Goal: Task Accomplishment & Management: Complete application form

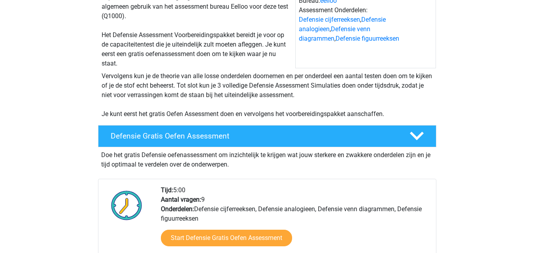
scroll to position [119, 0]
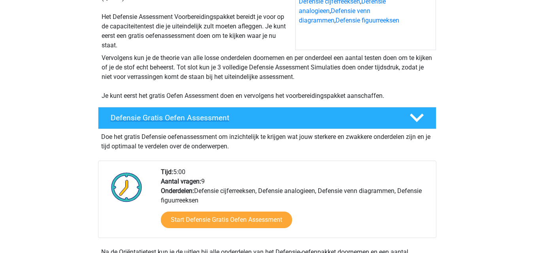
click at [414, 120] on polygon at bounding box center [417, 118] width 14 height 9
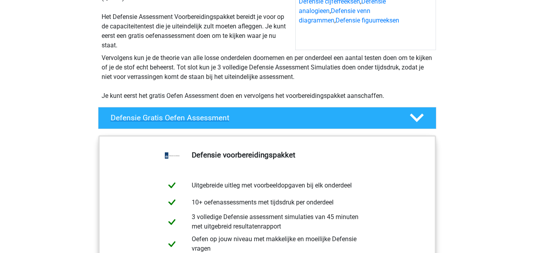
click at [414, 117] on polygon at bounding box center [417, 118] width 14 height 9
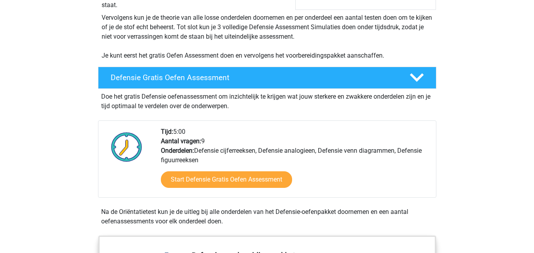
scroll to position [198, 0]
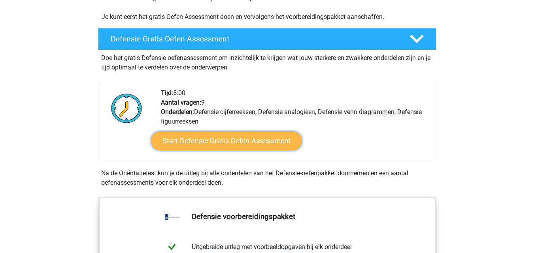
click at [221, 141] on link "Start Defensie Gratis Oefen Assessment" at bounding box center [226, 141] width 151 height 19
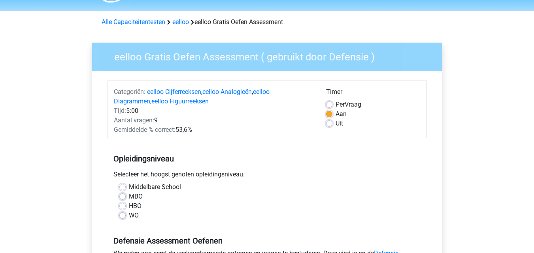
scroll to position [79, 0]
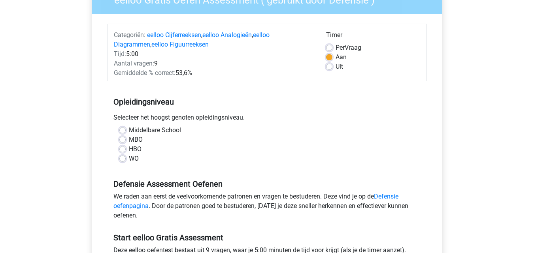
click at [129, 139] on label "MBO" at bounding box center [136, 139] width 14 height 9
click at [121, 139] on input "MBO" at bounding box center [122, 139] width 6 height 8
radio input "true"
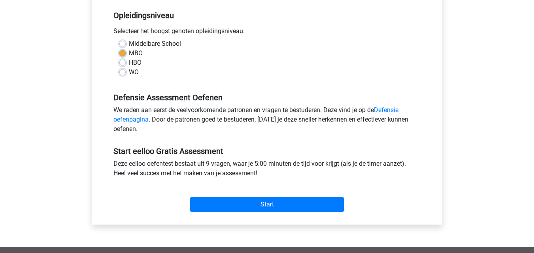
scroll to position [237, 0]
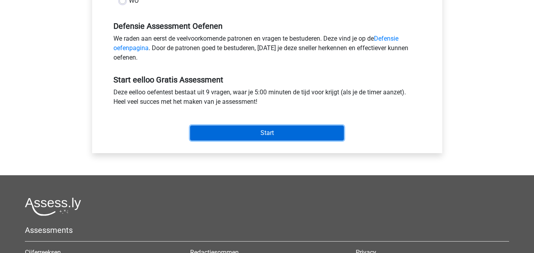
click at [252, 129] on input "Start" at bounding box center [267, 133] width 154 height 15
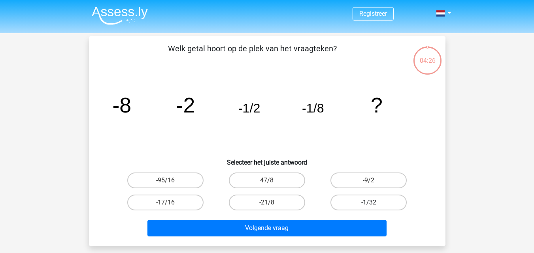
click at [379, 201] on label "-1/32" at bounding box center [368, 203] width 76 height 16
click at [374, 203] on input "-1/32" at bounding box center [371, 205] width 5 height 5
radio input "true"
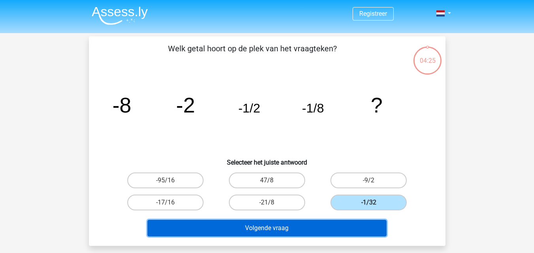
click at [299, 222] on button "Volgende vraag" at bounding box center [266, 228] width 239 height 17
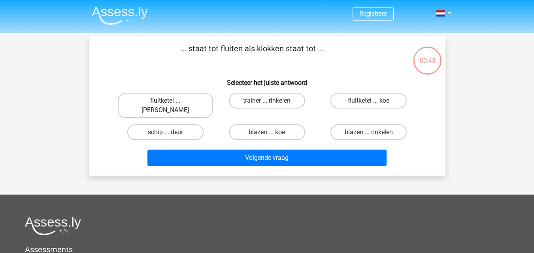
click at [171, 100] on label "fluitketel ... luiden" at bounding box center [165, 105] width 95 height 25
click at [170, 101] on input "fluitketel ... luiden" at bounding box center [167, 103] width 5 height 5
radio input "true"
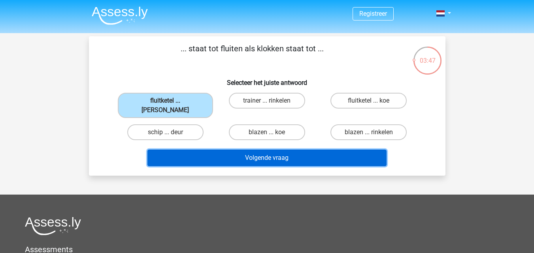
click at [274, 150] on button "Volgende vraag" at bounding box center [266, 158] width 239 height 17
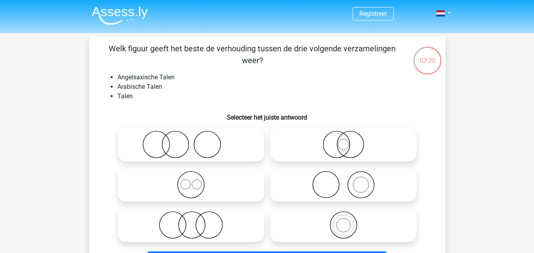
click at [226, 225] on icon at bounding box center [191, 225] width 140 height 28
click at [196, 221] on input "radio" at bounding box center [193, 218] width 5 height 5
radio input "true"
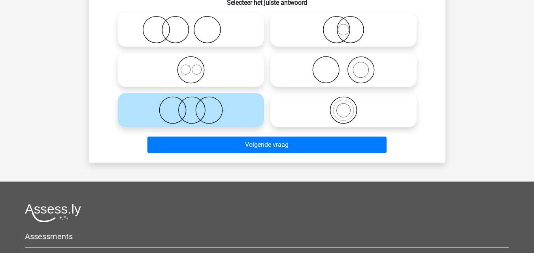
scroll to position [119, 0]
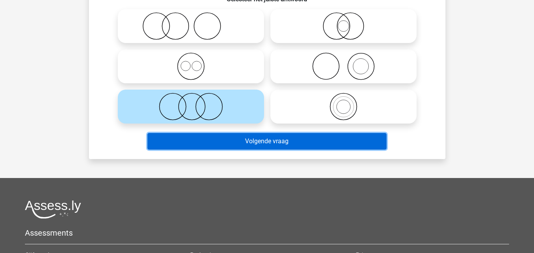
click at [284, 144] on button "Volgende vraag" at bounding box center [266, 141] width 239 height 17
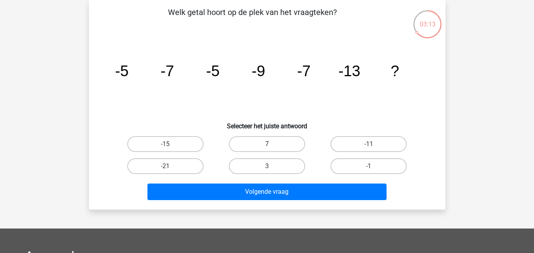
scroll to position [0, 0]
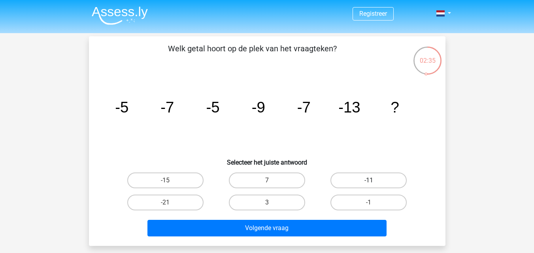
click at [388, 185] on label "-11" at bounding box center [368, 181] width 76 height 16
click at [374, 185] on input "-11" at bounding box center [371, 183] width 5 height 5
radio input "true"
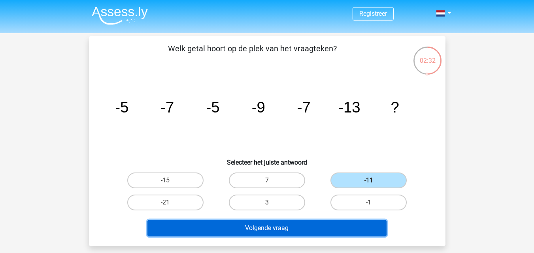
click at [209, 226] on button "Volgende vraag" at bounding box center [266, 228] width 239 height 17
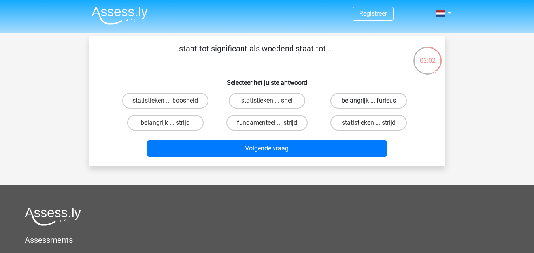
click at [392, 96] on label "belangrijk ... furieus" at bounding box center [368, 101] width 76 height 16
click at [374, 101] on input "belangrijk ... furieus" at bounding box center [371, 103] width 5 height 5
radio input "true"
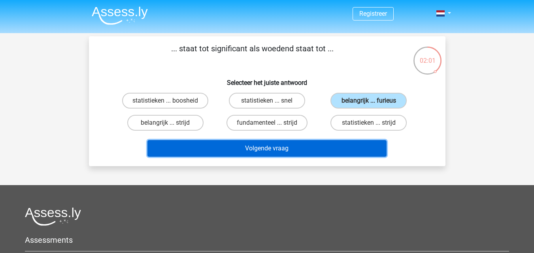
click at [275, 156] on button "Volgende vraag" at bounding box center [266, 148] width 239 height 17
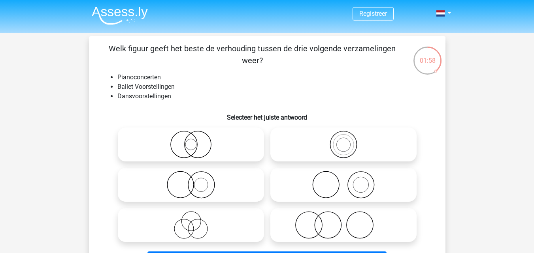
scroll to position [40, 0]
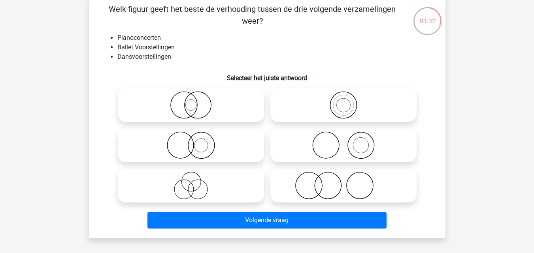
click at [388, 182] on icon at bounding box center [343, 186] width 140 height 28
click at [348, 182] on input "radio" at bounding box center [345, 179] width 5 height 5
radio input "true"
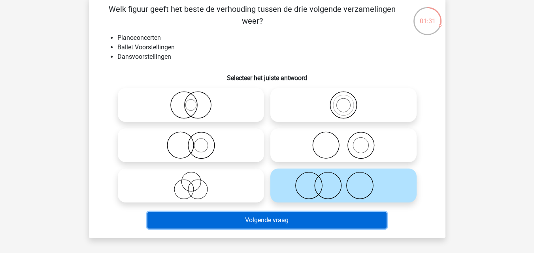
click at [294, 215] on button "Volgende vraag" at bounding box center [266, 220] width 239 height 17
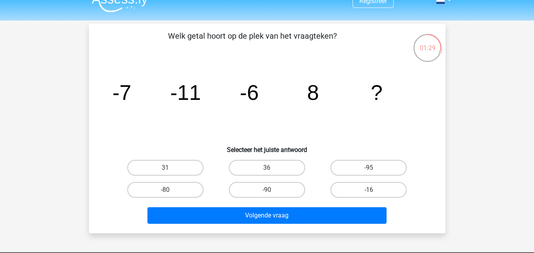
scroll to position [0, 0]
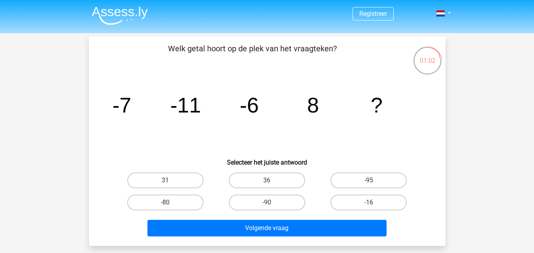
click at [245, 171] on div "36" at bounding box center [267, 180] width 102 height 22
click at [270, 183] on input "36" at bounding box center [269, 183] width 5 height 5
radio input "true"
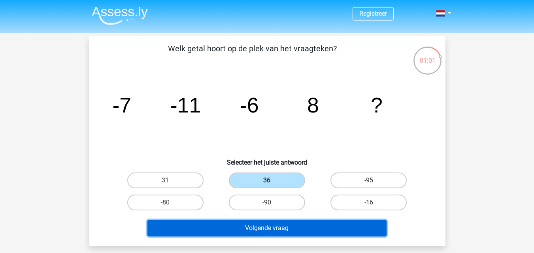
click at [281, 224] on button "Volgende vraag" at bounding box center [266, 228] width 239 height 17
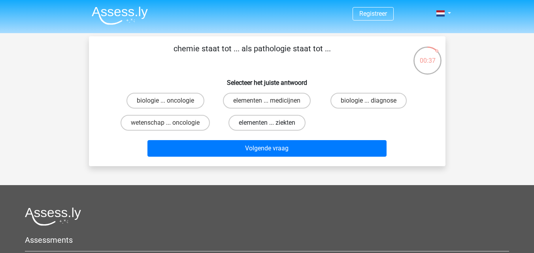
click at [251, 124] on label "elementen ... ziekten" at bounding box center [266, 123] width 77 height 16
click at [267, 124] on input "elementen ... ziekten" at bounding box center [269, 125] width 5 height 5
radio input "true"
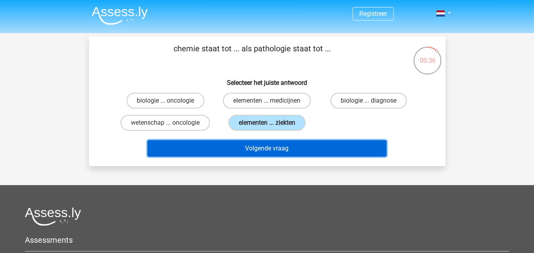
click at [232, 151] on button "Volgende vraag" at bounding box center [266, 148] width 239 height 17
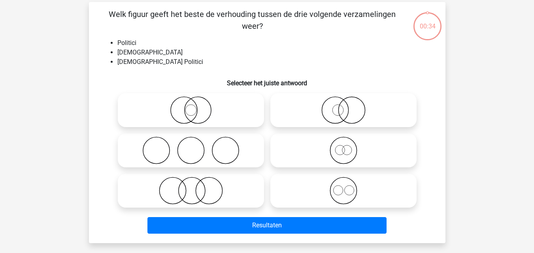
scroll to position [36, 0]
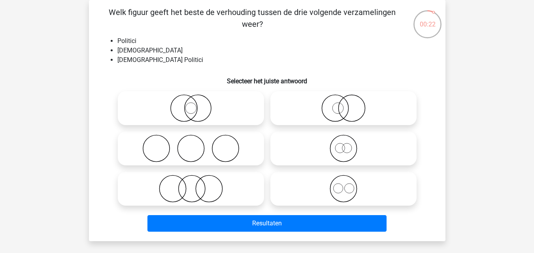
click at [185, 140] on icon at bounding box center [191, 149] width 140 height 28
click at [191, 140] on input "radio" at bounding box center [193, 141] width 5 height 5
radio input "true"
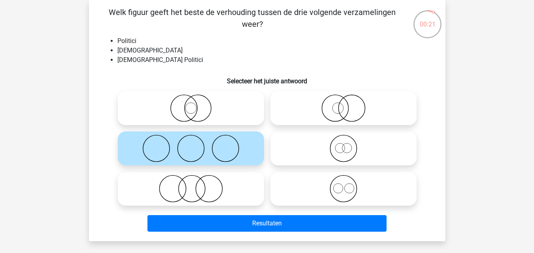
click at [330, 193] on icon at bounding box center [343, 189] width 140 height 28
click at [343, 185] on input "radio" at bounding box center [345, 182] width 5 height 5
radio input "true"
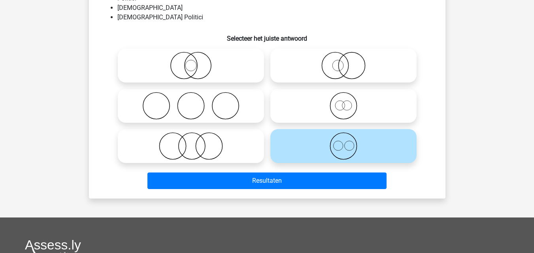
scroll to position [40, 0]
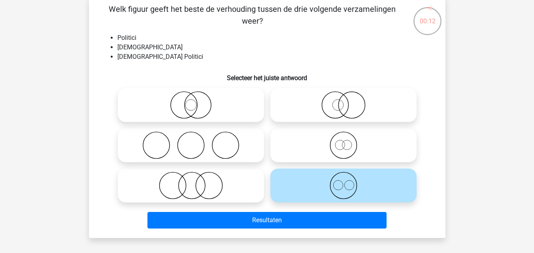
drag, startPoint x: 343, startPoint y: 100, endPoint x: 344, endPoint y: 109, distance: 8.7
click at [344, 100] on input "radio" at bounding box center [345, 98] width 5 height 5
radio input "true"
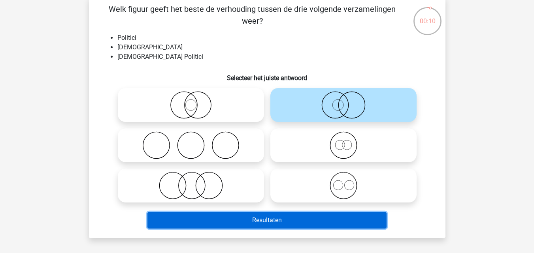
click at [304, 215] on button "Resultaten" at bounding box center [266, 220] width 239 height 17
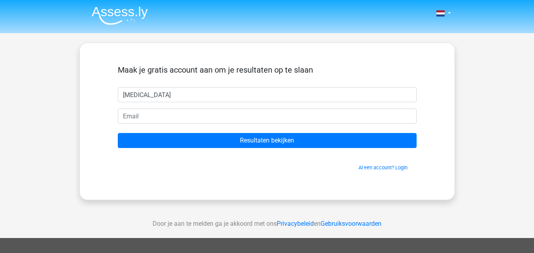
type input "kyra"
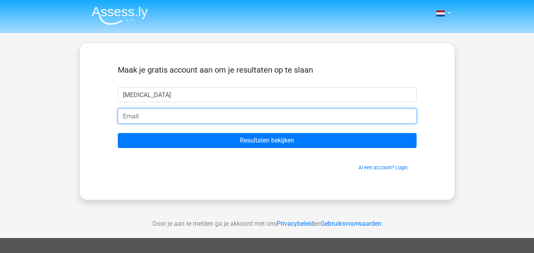
click at [122, 109] on input "email" at bounding box center [267, 116] width 299 height 15
click at [134, 112] on input "email" at bounding box center [267, 116] width 299 height 15
type input "kyraemanuel1@hotmail.com"
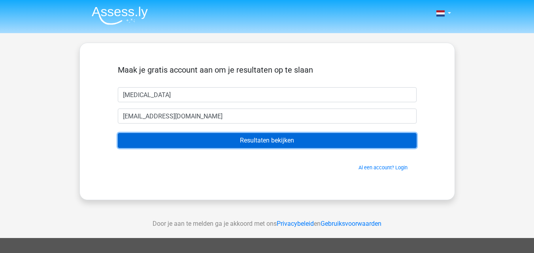
click at [217, 136] on input "Resultaten bekijken" at bounding box center [267, 140] width 299 height 15
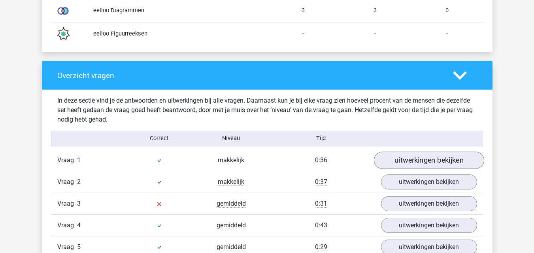
scroll to position [869, 0]
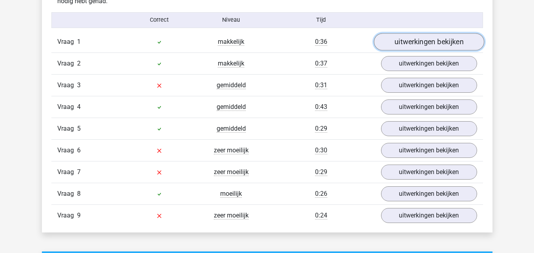
click at [463, 41] on link "uitwerkingen bekijken" at bounding box center [428, 41] width 110 height 17
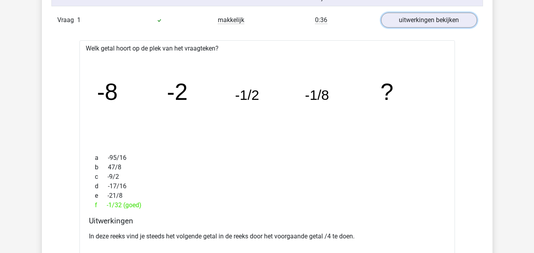
scroll to position [909, 0]
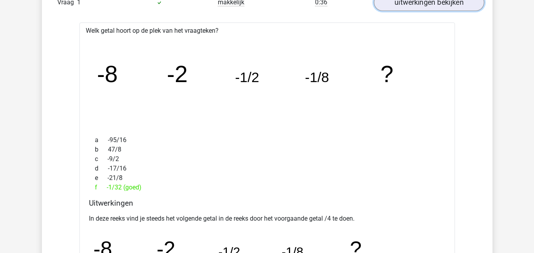
click at [451, 4] on link "uitwerkingen bekijken" at bounding box center [428, 2] width 110 height 17
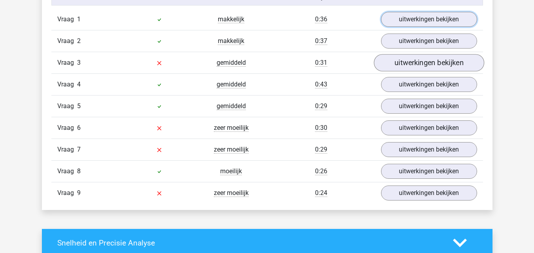
scroll to position [869, 0]
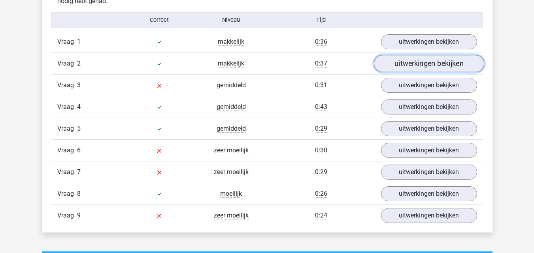
click at [444, 60] on link "uitwerkingen bekijken" at bounding box center [428, 63] width 110 height 17
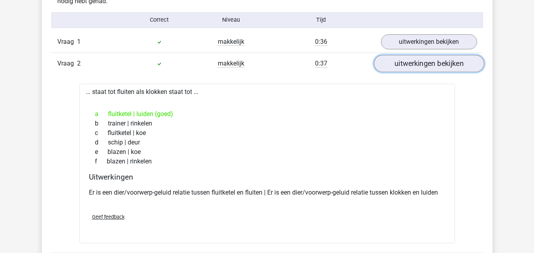
click at [448, 62] on link "uitwerkingen bekijken" at bounding box center [428, 63] width 110 height 17
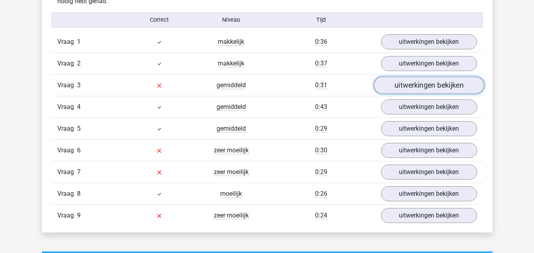
click at [427, 85] on link "uitwerkingen bekijken" at bounding box center [428, 85] width 110 height 17
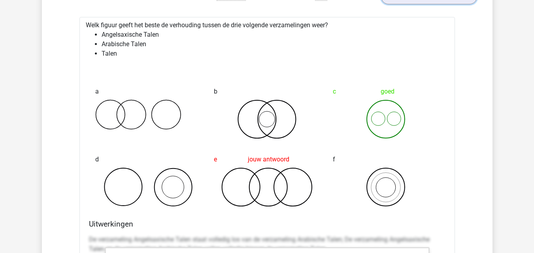
scroll to position [909, 0]
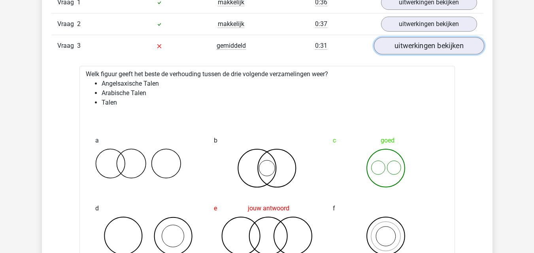
click at [448, 48] on link "uitwerkingen bekijken" at bounding box center [428, 45] width 110 height 17
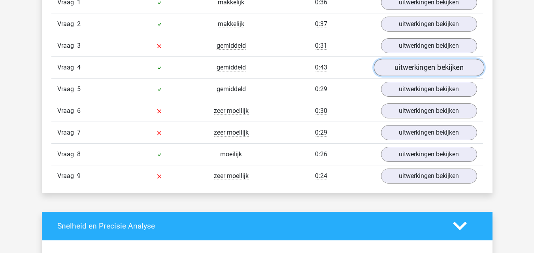
click at [431, 72] on link "uitwerkingen bekijken" at bounding box center [428, 67] width 110 height 17
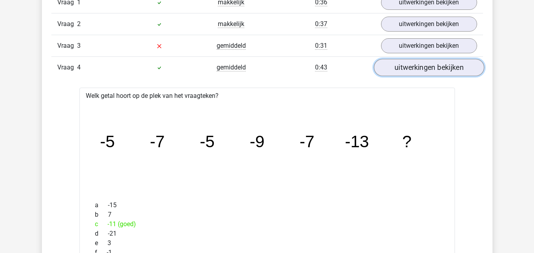
click at [429, 74] on link "uitwerkingen bekijken" at bounding box center [428, 67] width 110 height 17
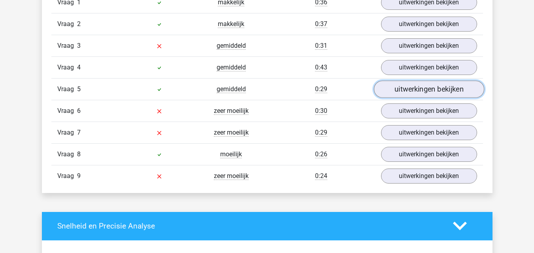
click at [424, 84] on link "uitwerkingen bekijken" at bounding box center [428, 89] width 110 height 17
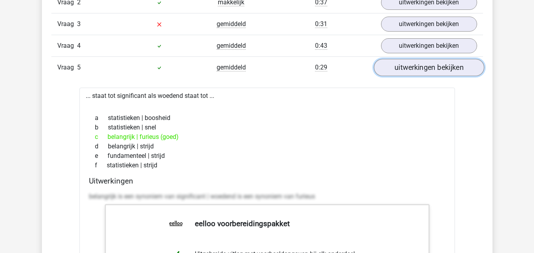
scroll to position [948, 0]
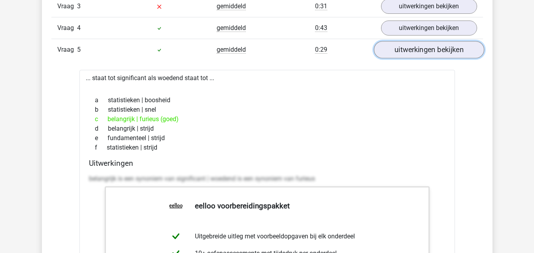
click at [446, 48] on link "uitwerkingen bekijken" at bounding box center [428, 49] width 110 height 17
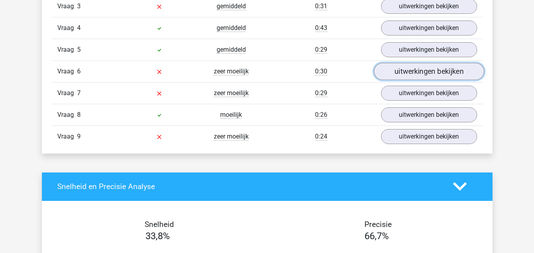
click at [439, 71] on link "uitwerkingen bekijken" at bounding box center [428, 71] width 110 height 17
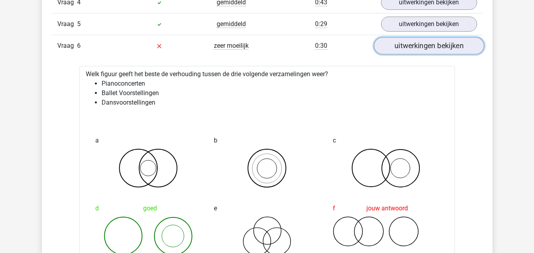
scroll to position [988, 0]
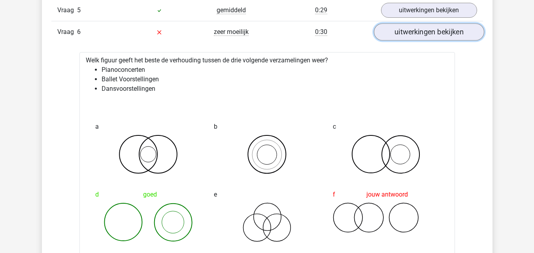
click at [445, 36] on link "uitwerkingen bekijken" at bounding box center [428, 31] width 110 height 17
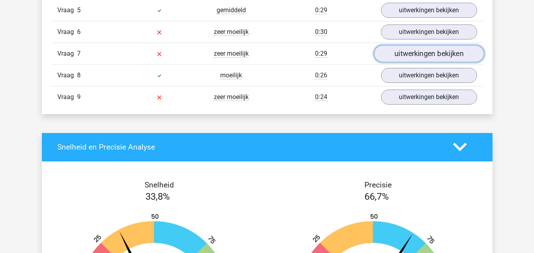
click at [433, 58] on link "uitwerkingen bekijken" at bounding box center [428, 53] width 110 height 17
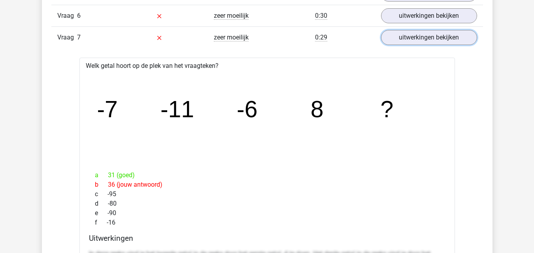
scroll to position [960, 0]
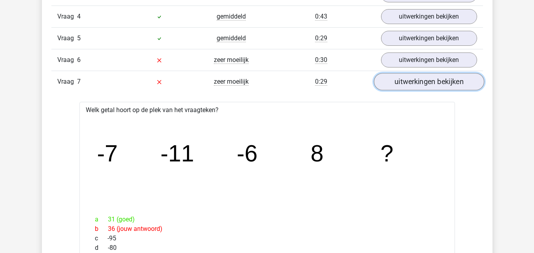
click at [458, 79] on link "uitwerkingen bekijken" at bounding box center [428, 81] width 110 height 17
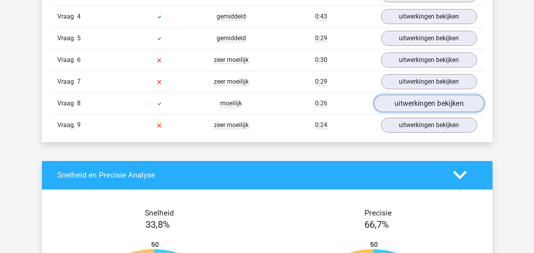
click at [452, 104] on link "uitwerkingen bekijken" at bounding box center [428, 103] width 110 height 17
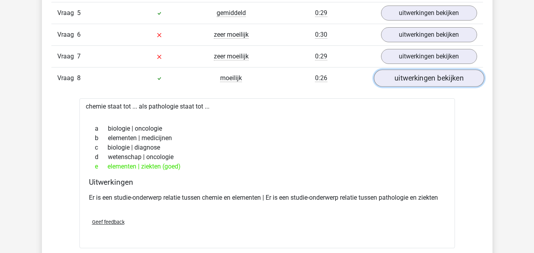
scroll to position [999, 0]
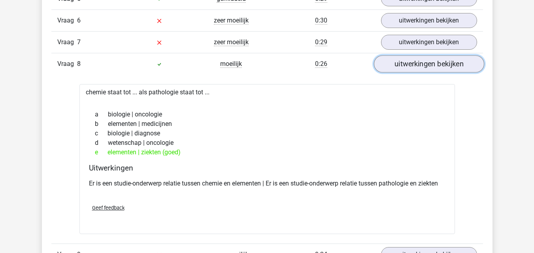
click at [462, 64] on link "uitwerkingen bekijken" at bounding box center [428, 63] width 110 height 17
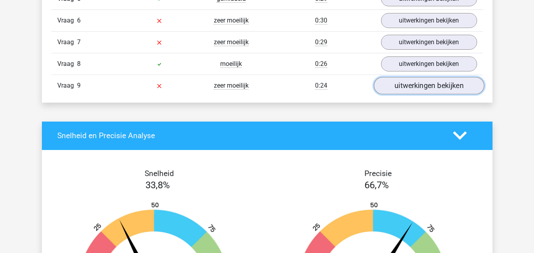
click at [427, 87] on link "uitwerkingen bekijken" at bounding box center [428, 85] width 110 height 17
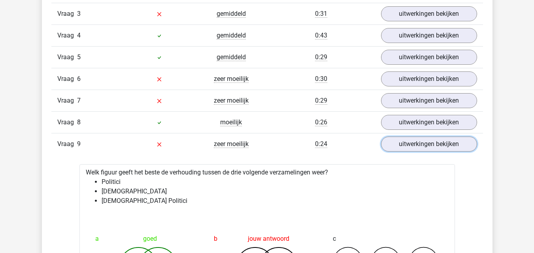
scroll to position [802, 0]
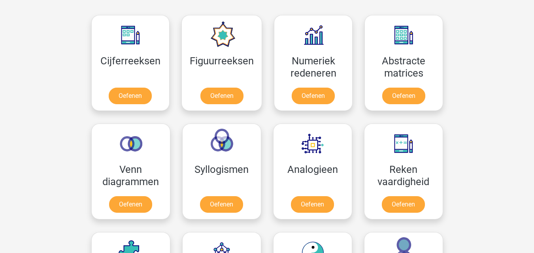
scroll to position [316, 0]
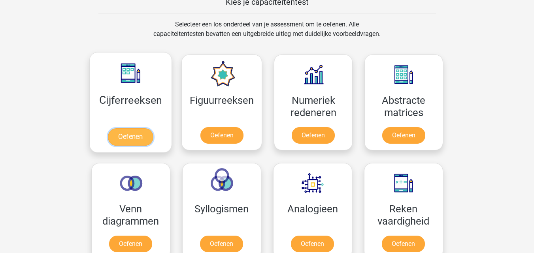
click at [138, 138] on link "Oefenen" at bounding box center [130, 136] width 45 height 17
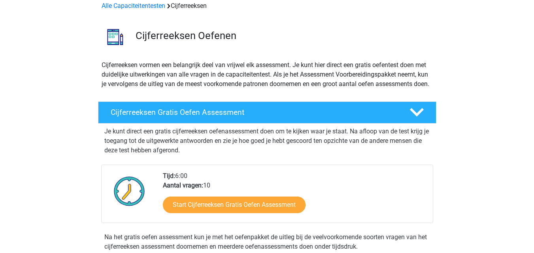
scroll to position [40, 0]
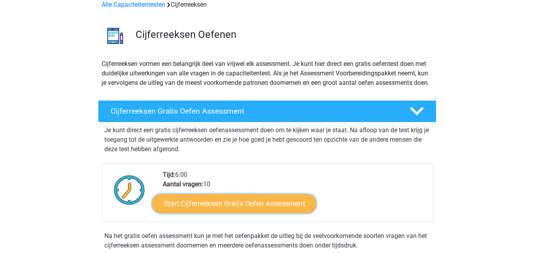
click at [269, 213] on link "Start Cijferreeksen Gratis Oefen Assessment" at bounding box center [234, 203] width 164 height 19
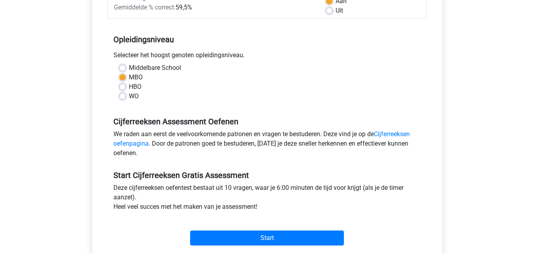
scroll to position [198, 0]
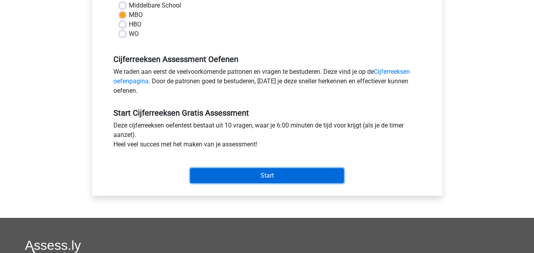
click at [281, 173] on input "Start" at bounding box center [267, 175] width 154 height 15
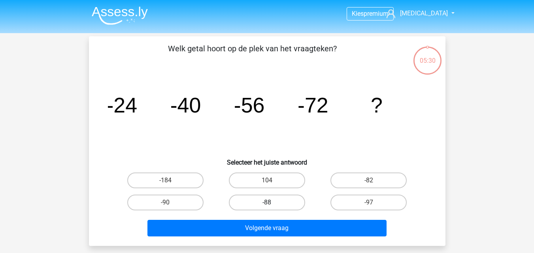
click at [277, 207] on label "-88" at bounding box center [267, 203] width 76 height 16
click at [272, 207] on input "-88" at bounding box center [269, 205] width 5 height 5
radio input "true"
click at [367, 198] on label "-97" at bounding box center [368, 203] width 76 height 16
click at [369, 203] on input "-97" at bounding box center [371, 205] width 5 height 5
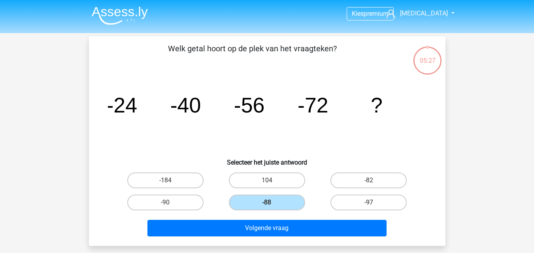
radio input "true"
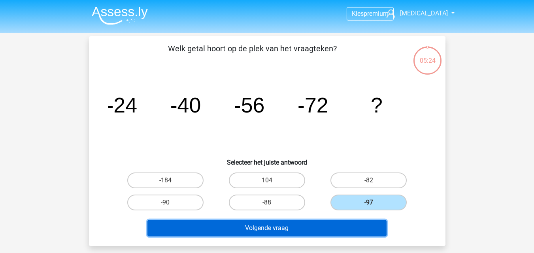
click at [287, 225] on button "Volgende vraag" at bounding box center [266, 228] width 239 height 17
